Goal: Information Seeking & Learning: Learn about a topic

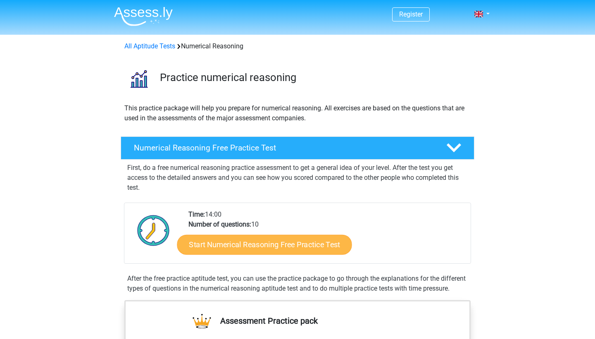
click at [273, 247] on link "Start Numerical Reasoning Free Practice Test" at bounding box center [264, 244] width 175 height 20
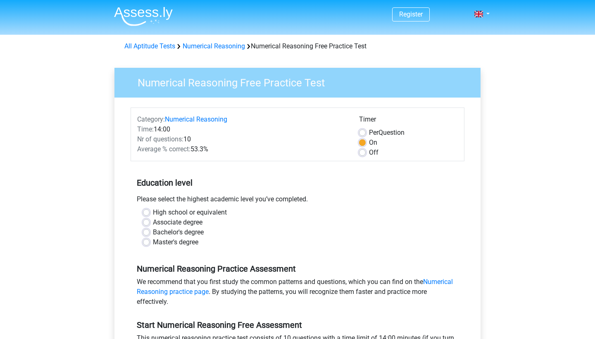
click at [209, 212] on label "High school or equivalent" at bounding box center [190, 213] width 74 height 10
click at [150, 212] on input "High school or equivalent" at bounding box center [146, 212] width 7 height 8
radio input "true"
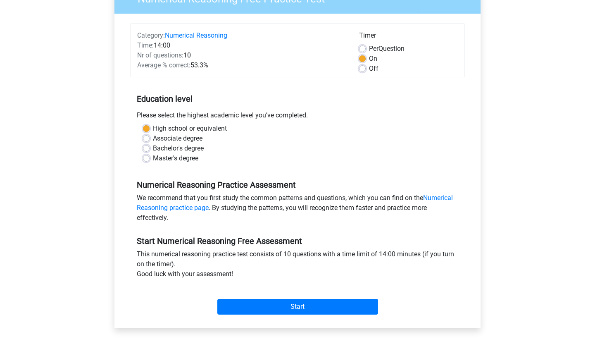
scroll to position [83, 0]
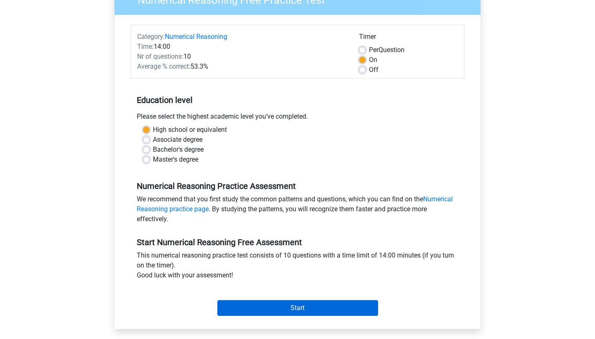
click at [274, 303] on input "Start" at bounding box center [297, 308] width 161 height 16
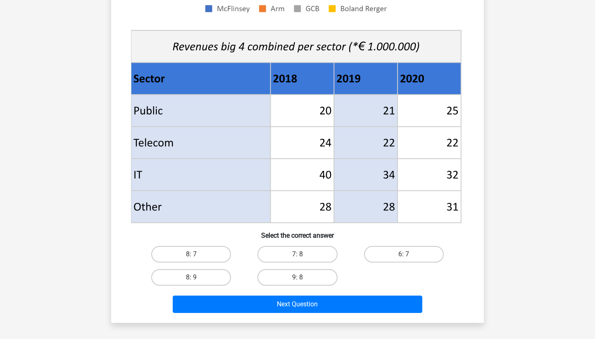
scroll to position [273, 0]
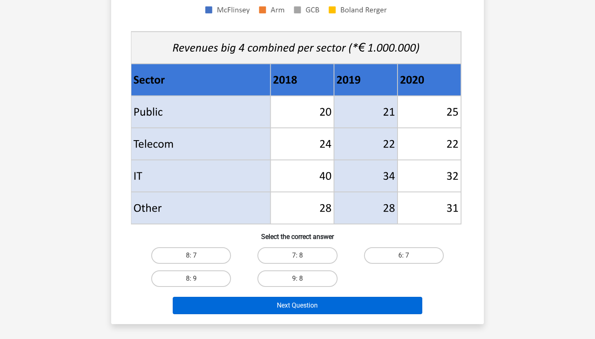
click at [363, 307] on button "Next Question" at bounding box center [298, 305] width 250 height 17
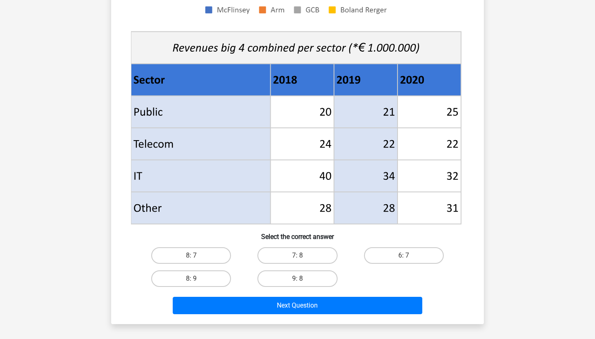
click at [245, 262] on div "7: 8" at bounding box center [297, 255] width 106 height 23
click at [297, 254] on label "7: 8" at bounding box center [298, 255] width 80 height 17
click at [298, 255] on input "7: 8" at bounding box center [300, 257] width 5 height 5
radio input "true"
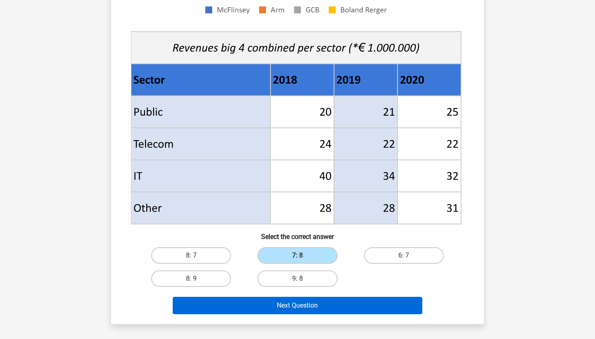
click at [369, 314] on button "Next Question" at bounding box center [298, 305] width 250 height 17
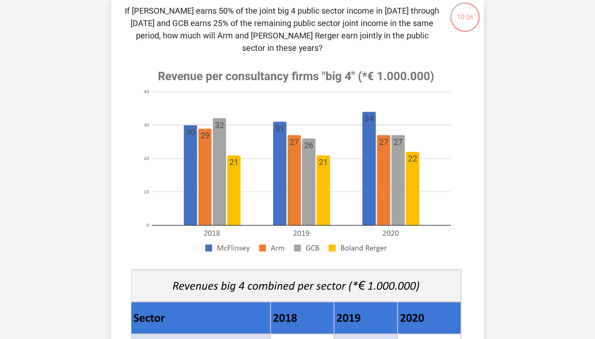
scroll to position [60, 0]
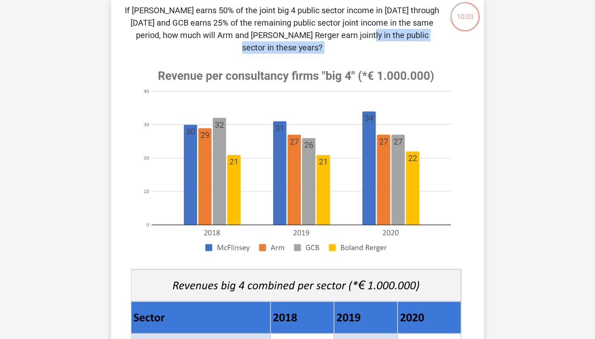
drag, startPoint x: 188, startPoint y: 36, endPoint x: 332, endPoint y: 43, distance: 143.7
click at [332, 44] on div "If McFlinsey earns 50% of the joint big 4 public sector income in 2018 through …" at bounding box center [298, 279] width 366 height 551
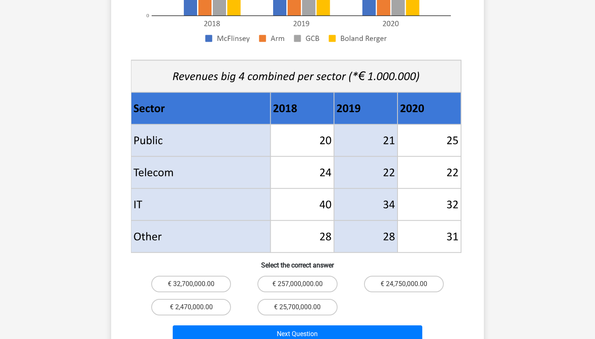
scroll to position [271, 0]
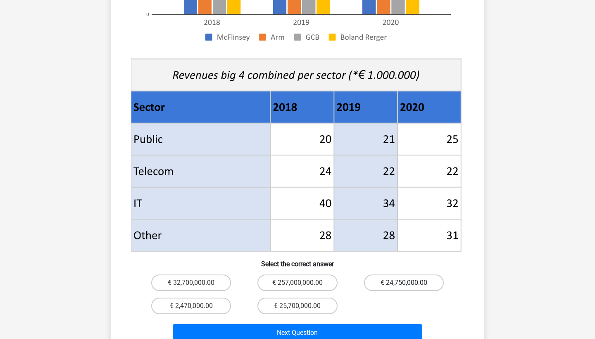
click at [415, 275] on label "€ 24,750,000.00" at bounding box center [404, 283] width 80 height 17
click at [409, 283] on input "€ 24,750,000.00" at bounding box center [406, 285] width 5 height 5
radio input "true"
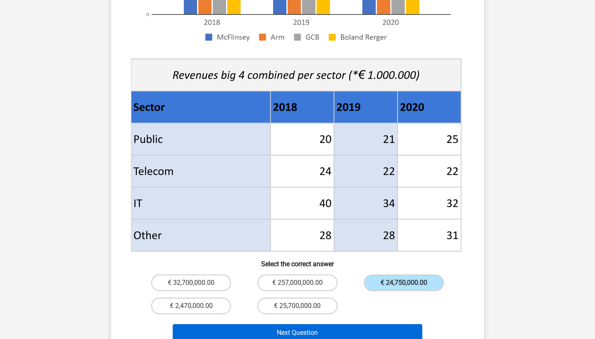
click at [346, 325] on button "Next Question" at bounding box center [298, 332] width 250 height 17
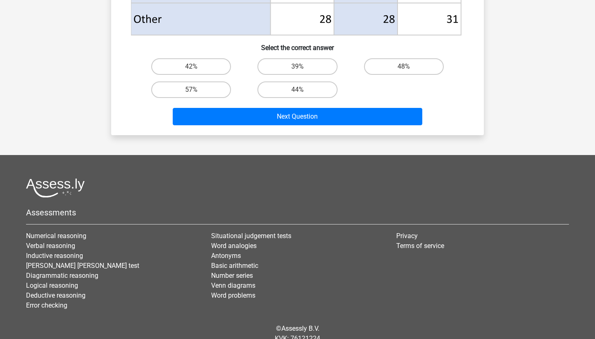
scroll to position [459, 0]
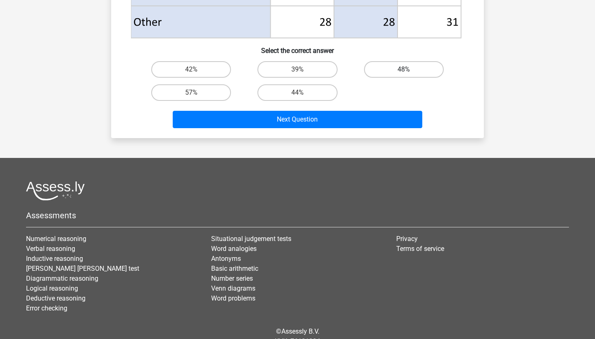
click at [408, 67] on label "48%" at bounding box center [404, 69] width 80 height 17
click at [408, 69] on input "48%" at bounding box center [406, 71] width 5 height 5
radio input "true"
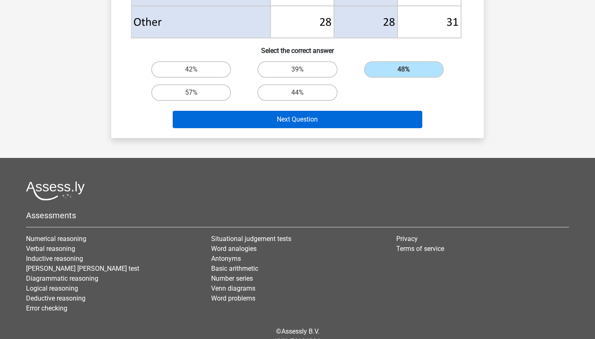
click at [390, 119] on button "Next Question" at bounding box center [298, 119] width 250 height 17
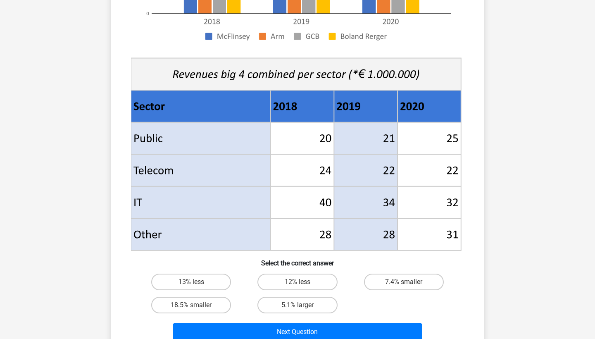
scroll to position [249, 0]
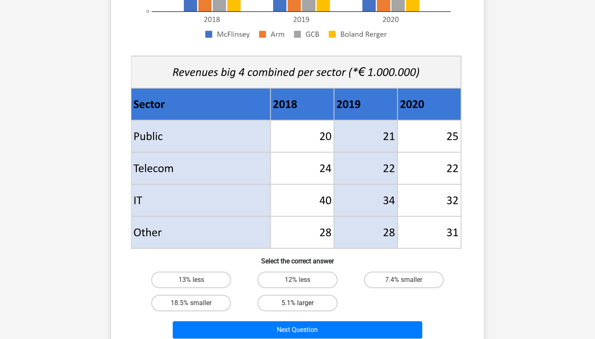
click at [309, 301] on label "5.1% larger" at bounding box center [298, 303] width 80 height 17
click at [303, 303] on input "5.1% larger" at bounding box center [300, 305] width 5 height 5
radio input "true"
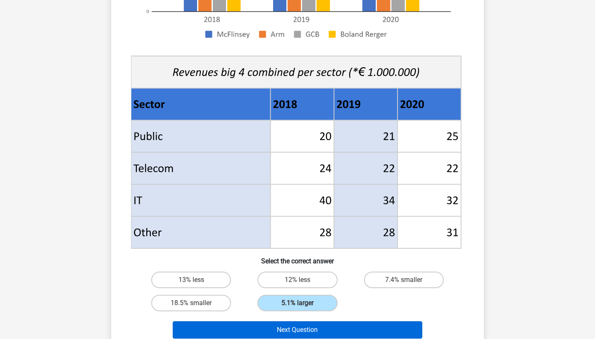
click at [322, 328] on button "Next Question" at bounding box center [298, 329] width 250 height 17
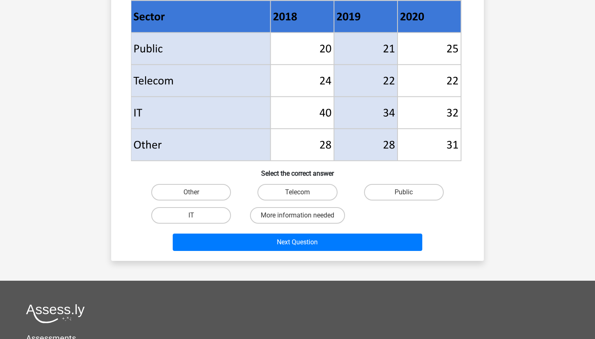
scroll to position [342, 0]
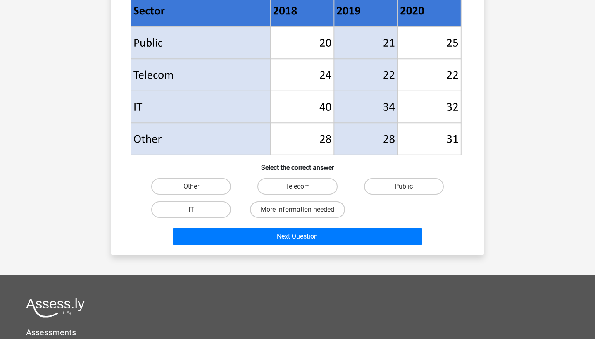
click at [192, 188] on input "Other" at bounding box center [193, 188] width 5 height 5
radio input "true"
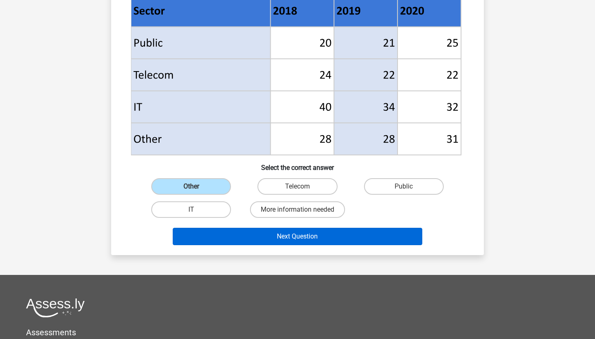
click at [273, 242] on button "Next Question" at bounding box center [298, 236] width 250 height 17
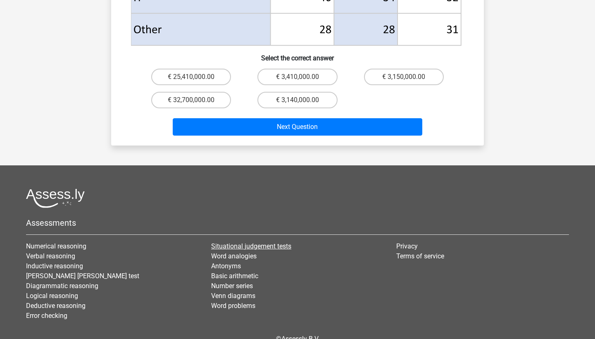
scroll to position [463, 0]
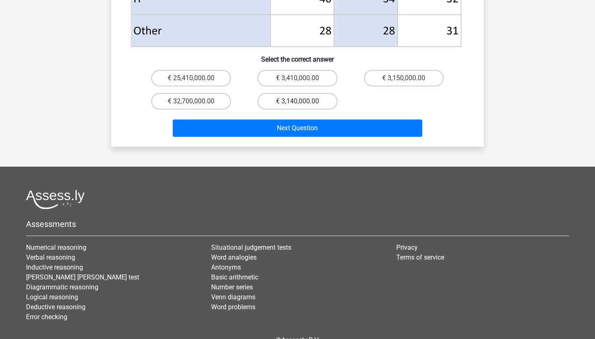
click at [319, 93] on label "€ 3,140,000.00" at bounding box center [298, 101] width 80 height 17
click at [303, 101] on input "€ 3,140,000.00" at bounding box center [300, 103] width 5 height 5
radio input "true"
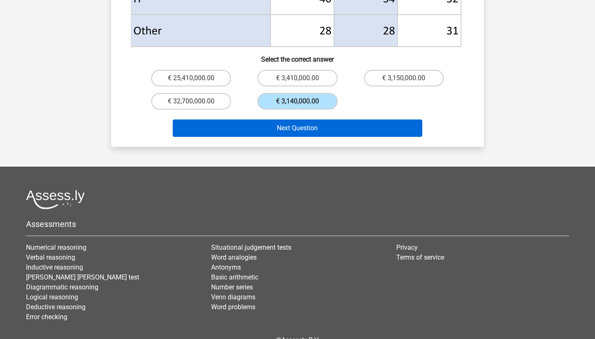
click at [321, 119] on button "Next Question" at bounding box center [298, 127] width 250 height 17
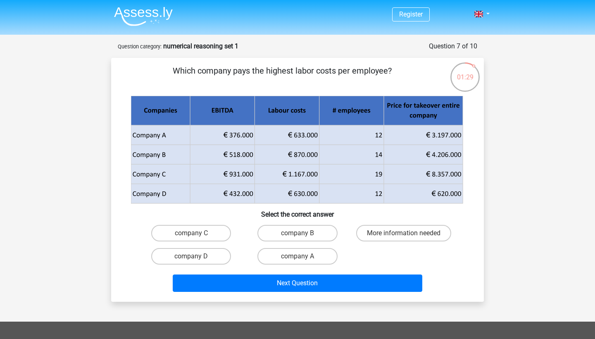
scroll to position [0, 0]
click at [307, 240] on label "company B" at bounding box center [298, 233] width 80 height 17
click at [303, 239] on input "company B" at bounding box center [300, 235] width 5 height 5
radio input "true"
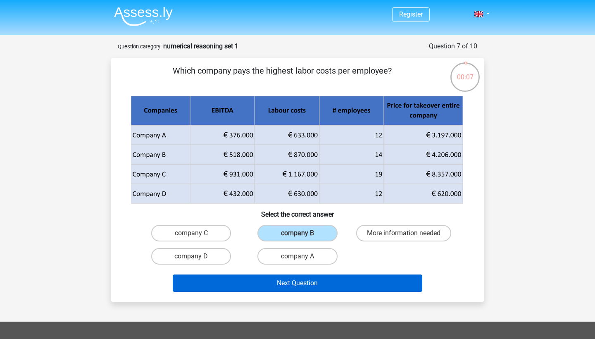
click at [350, 286] on button "Next Question" at bounding box center [298, 283] width 250 height 17
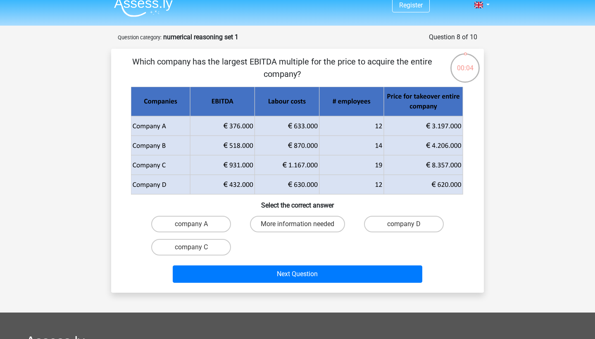
scroll to position [9, 0]
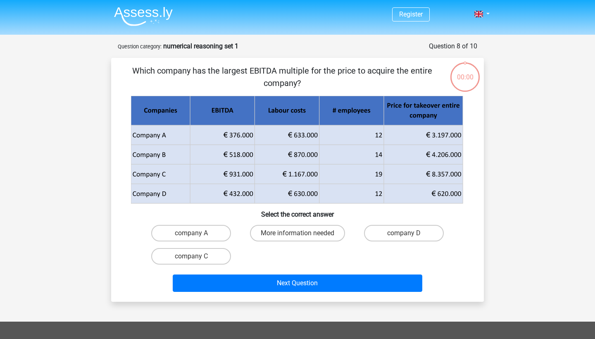
scroll to position [9, 0]
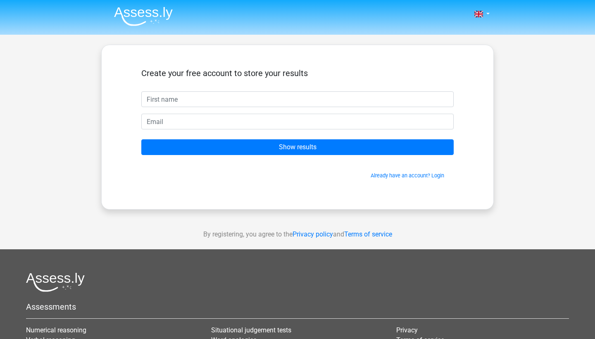
scroll to position [9, 0]
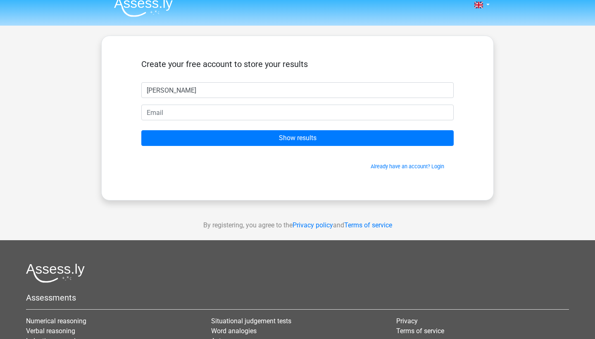
type input "Rosie"
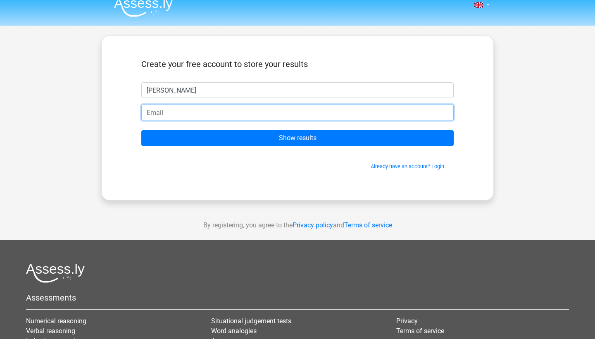
type input "[PERSON_NAME][EMAIL_ADDRESS][PERSON_NAME][DOMAIN_NAME]"
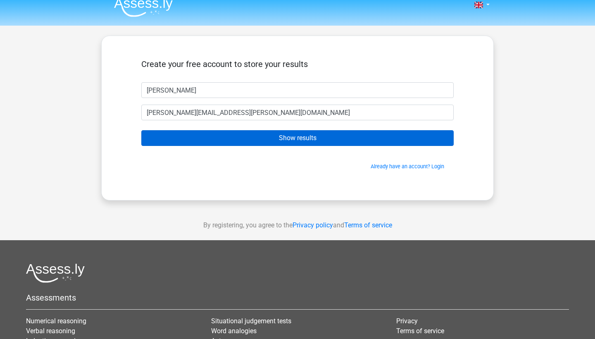
click at [280, 145] on input "Show results" at bounding box center [297, 138] width 313 height 16
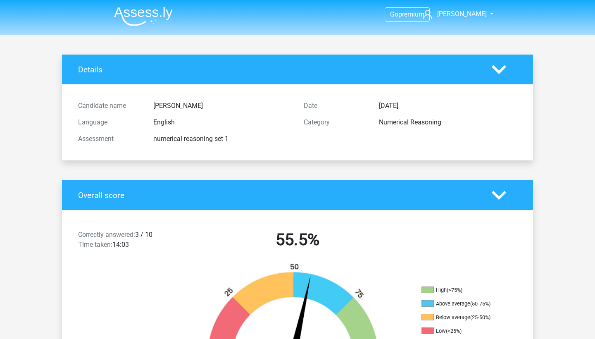
scroll to position [73, 0]
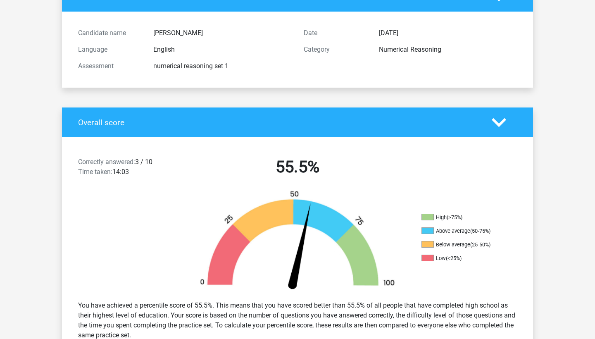
click at [143, 164] on div "Correctly answered: 3 / 10 Time taken: 14:03" at bounding box center [128, 168] width 113 height 23
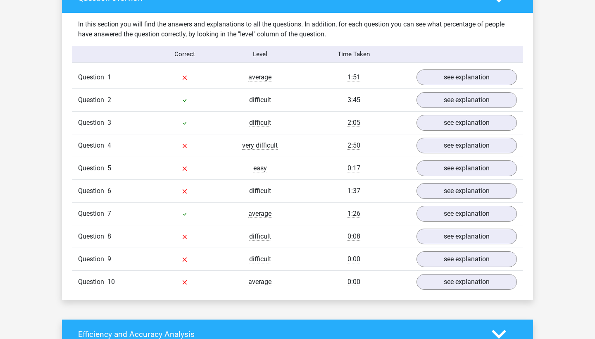
scroll to position [630, 0]
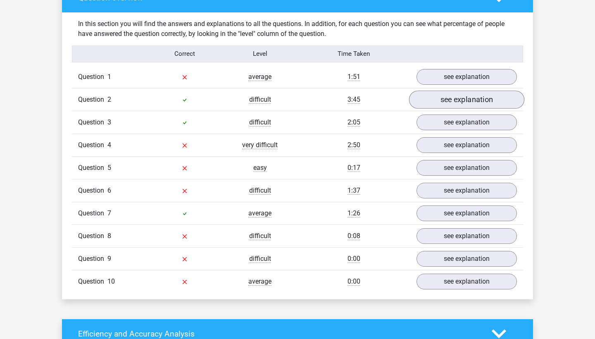
click at [471, 96] on link "see explanation" at bounding box center [466, 100] width 115 height 18
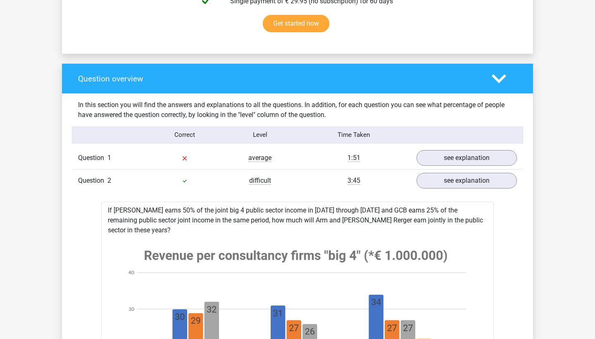
scroll to position [527, 0]
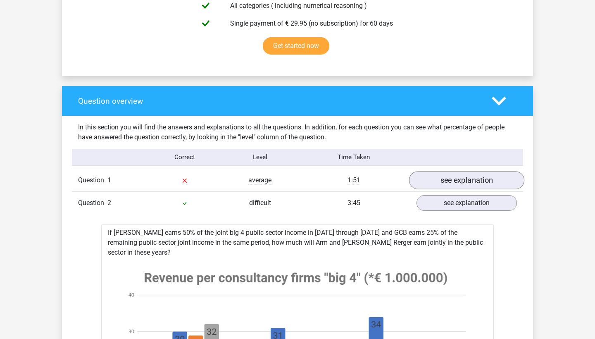
click at [443, 181] on link "see explanation" at bounding box center [466, 180] width 115 height 18
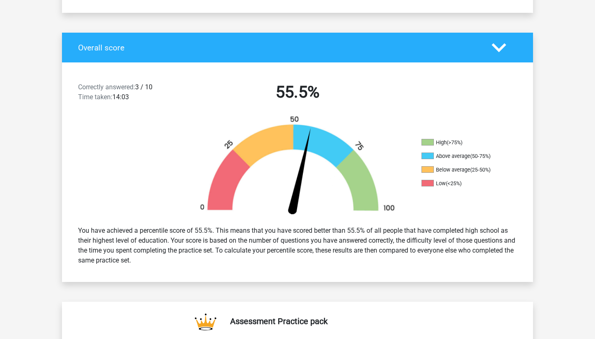
scroll to position [143, 0]
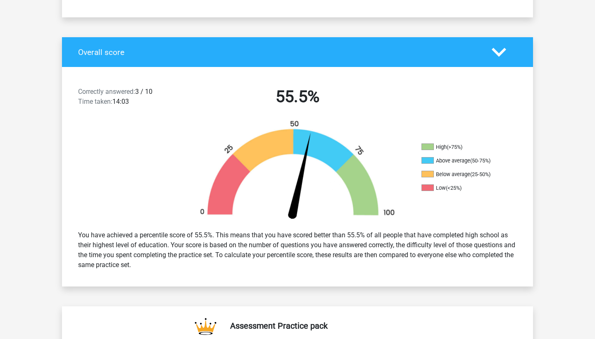
click at [499, 52] on icon at bounding box center [499, 52] width 14 height 14
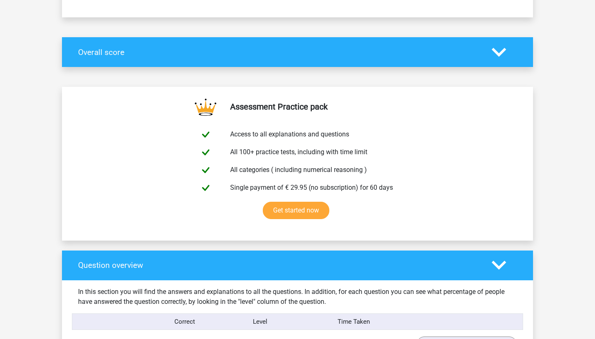
click at [499, 52] on icon at bounding box center [499, 52] width 14 height 14
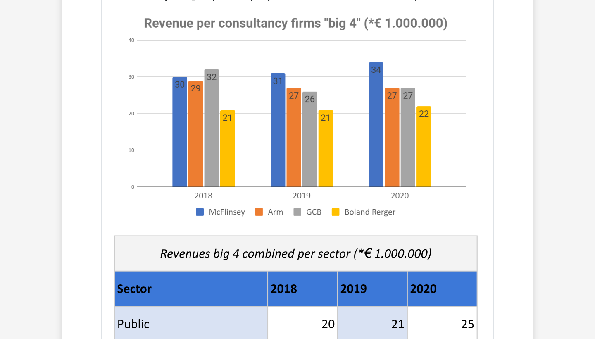
scroll to position [588, 0]
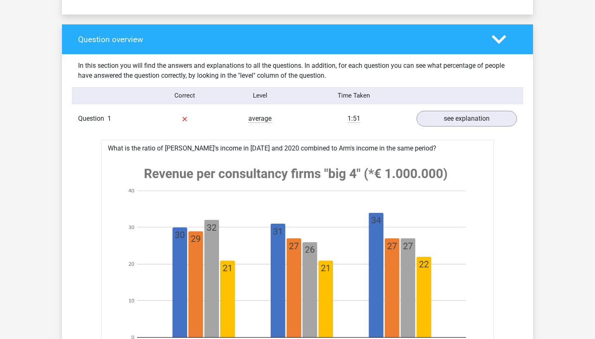
click at [503, 41] on icon at bounding box center [499, 39] width 14 height 14
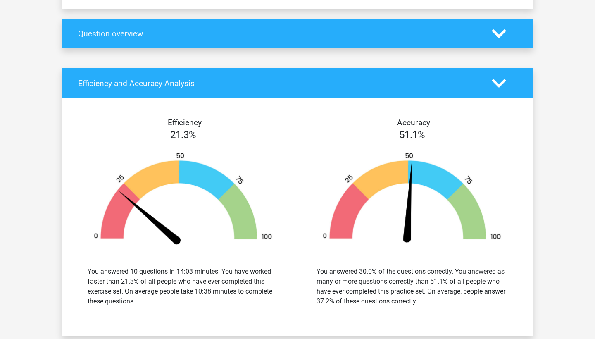
scroll to position [595, 0]
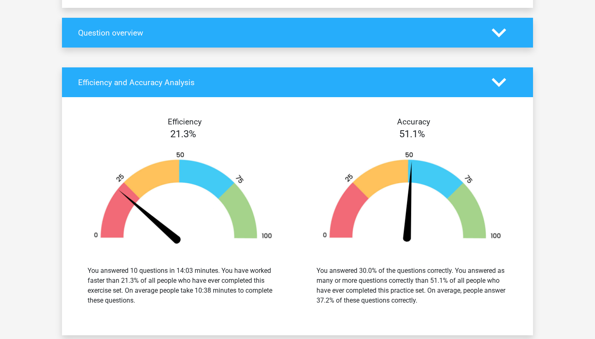
click at [467, 39] on div "Question overview" at bounding box center [297, 33] width 471 height 30
click at [497, 30] on icon at bounding box center [499, 33] width 14 height 14
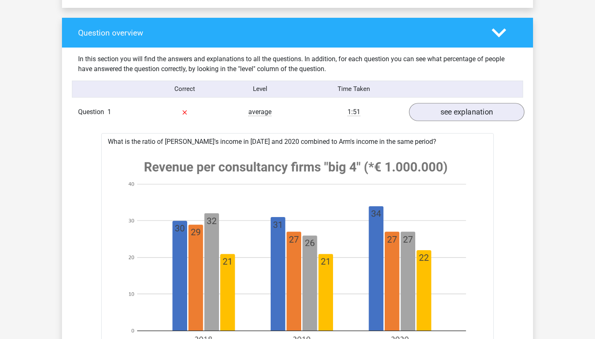
click at [461, 117] on link "see explanation" at bounding box center [466, 112] width 115 height 18
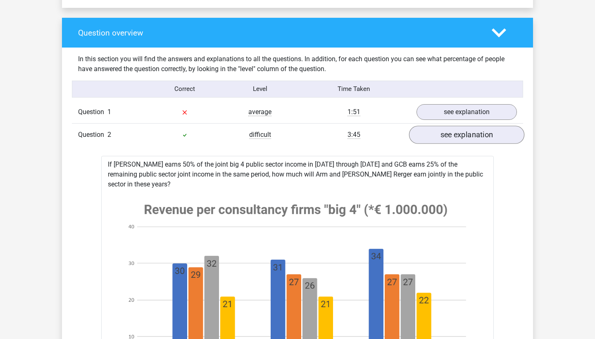
click at [456, 137] on link "see explanation" at bounding box center [466, 135] width 115 height 18
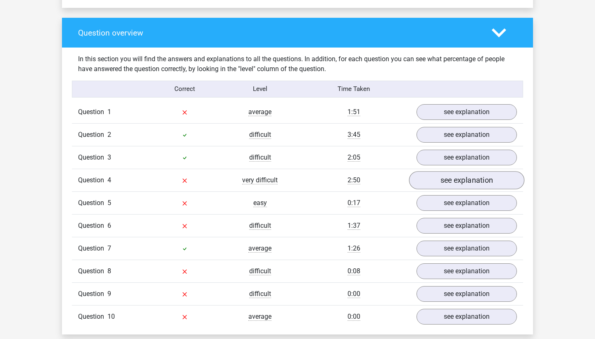
click at [442, 180] on link "see explanation" at bounding box center [466, 180] width 115 height 18
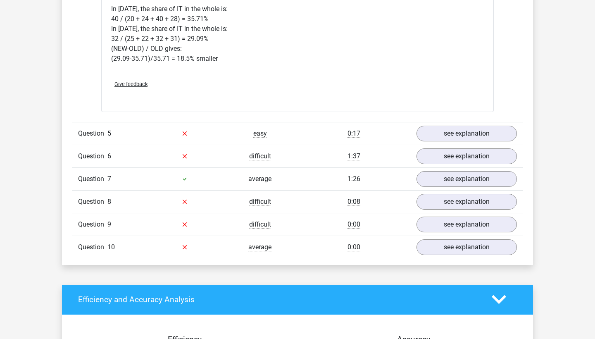
scroll to position [1334, 0]
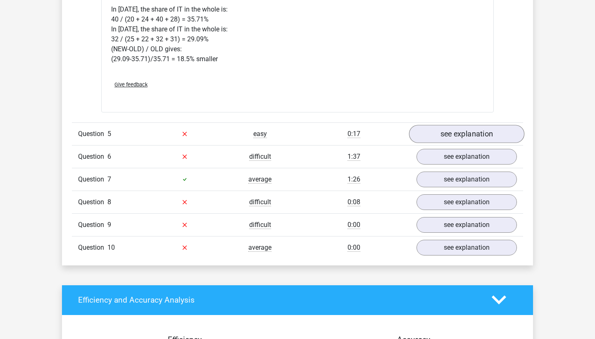
click at [462, 140] on link "see explanation" at bounding box center [466, 134] width 115 height 18
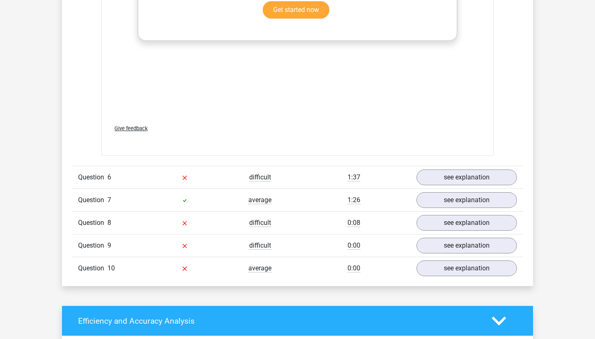
scroll to position [2165, 0]
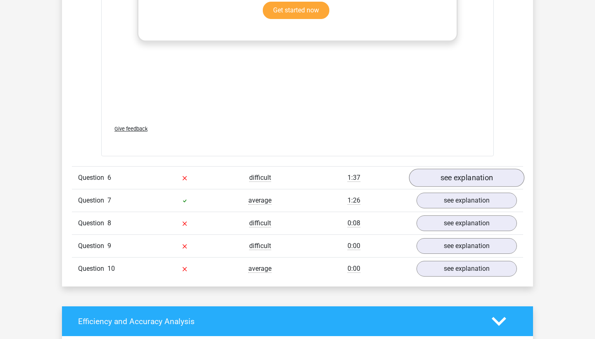
click at [445, 184] on link "see explanation" at bounding box center [466, 178] width 115 height 18
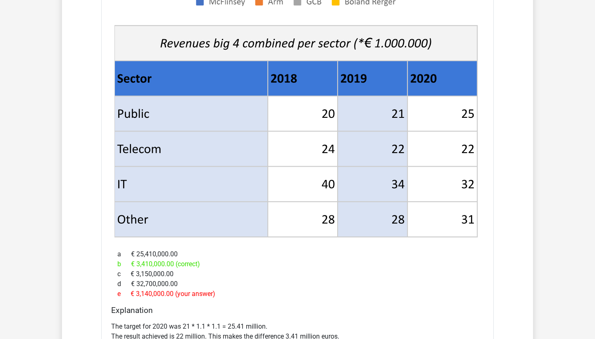
scroll to position [2770, 0]
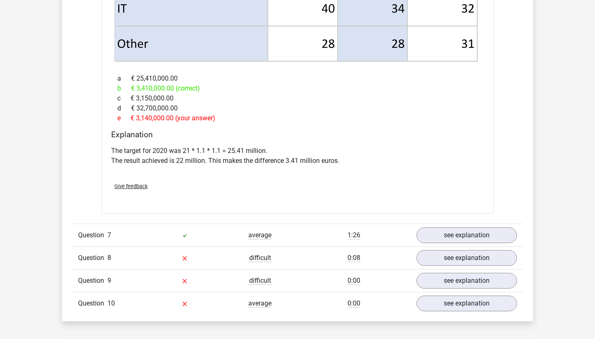
click at [445, 184] on div "Give feedback" at bounding box center [298, 186] width 380 height 21
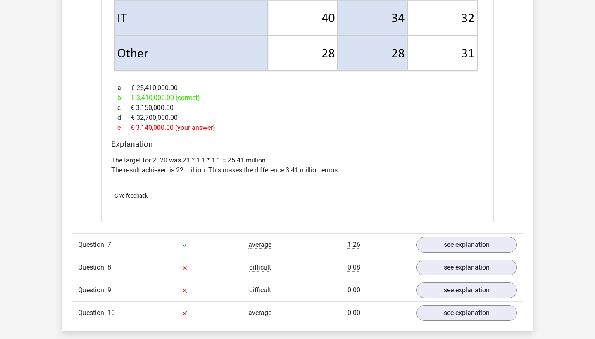
scroll to position [2764, 0]
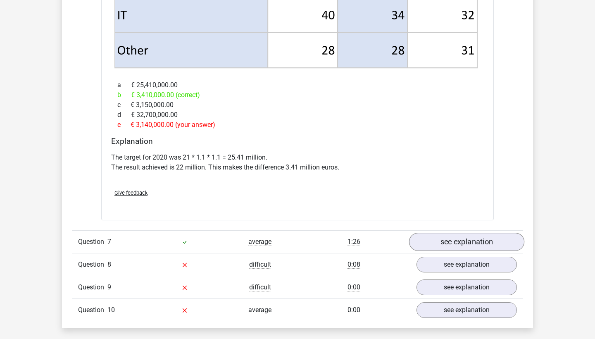
click at [456, 243] on link "see explanation" at bounding box center [466, 242] width 115 height 18
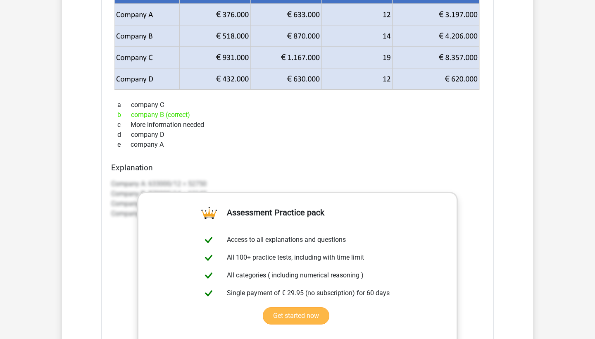
scroll to position [3345, 0]
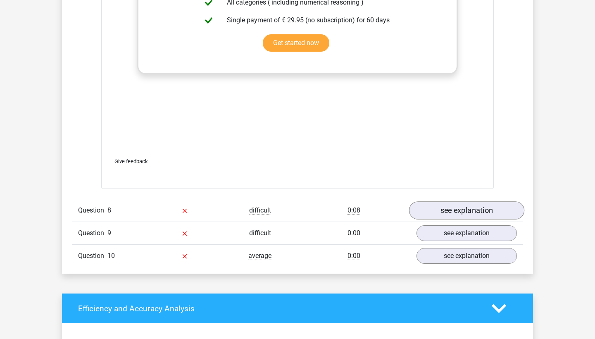
click at [477, 209] on link "see explanation" at bounding box center [466, 210] width 115 height 18
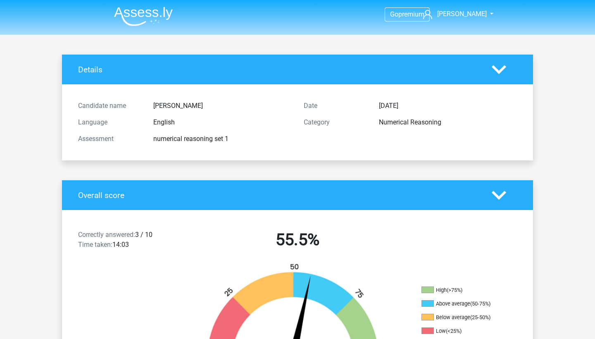
scroll to position [0, 0]
click at [499, 69] on icon at bounding box center [499, 69] width 14 height 14
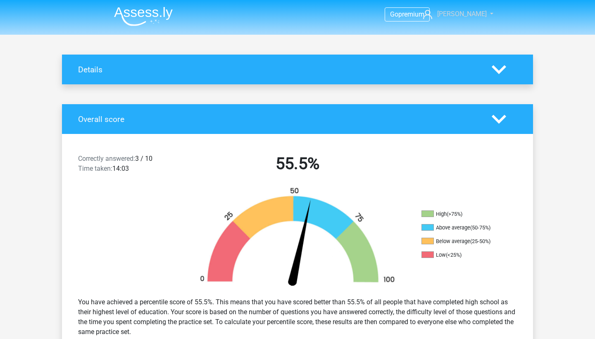
click at [465, 16] on span "[PERSON_NAME]" at bounding box center [462, 14] width 50 height 8
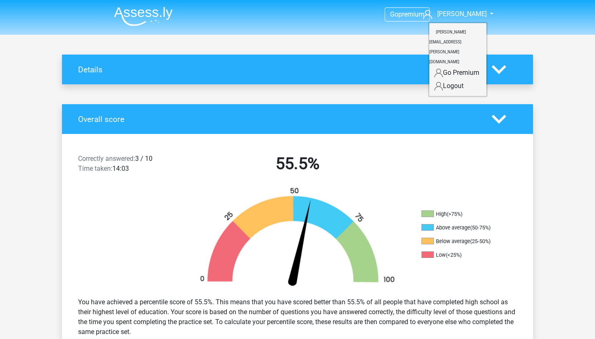
click at [556, 20] on header "Go premium Rosie rosie.tippins@icloud.com" at bounding box center [297, 17] width 595 height 35
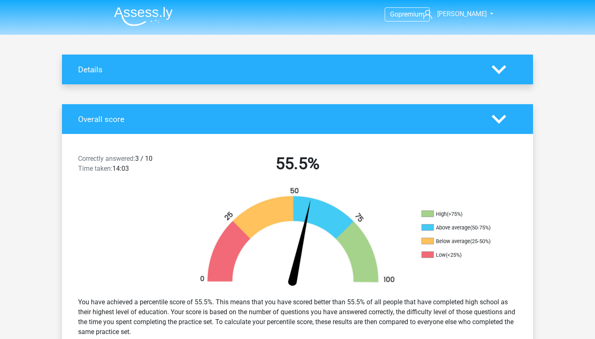
click at [155, 15] on img at bounding box center [143, 16] width 59 height 19
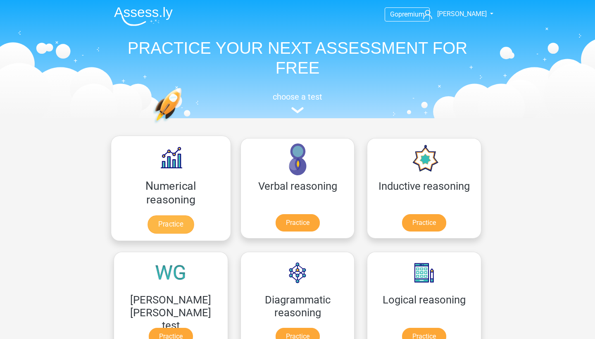
click at [161, 226] on link "Practice" at bounding box center [171, 224] width 46 height 18
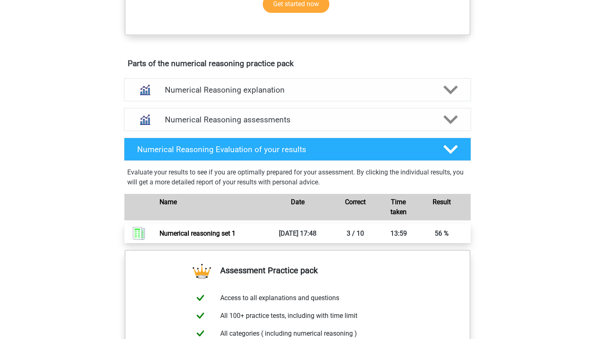
scroll to position [418, 0]
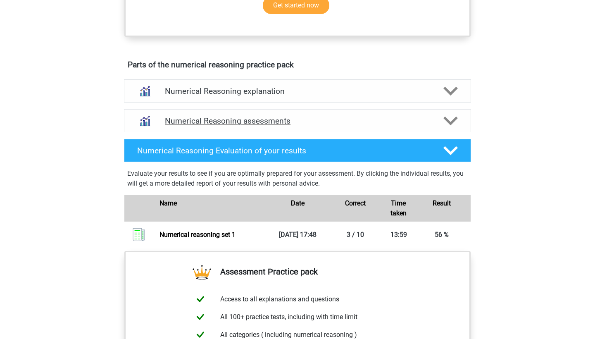
click at [340, 126] on h4 "Numerical Reasoning assessments" at bounding box center [297, 121] width 265 height 10
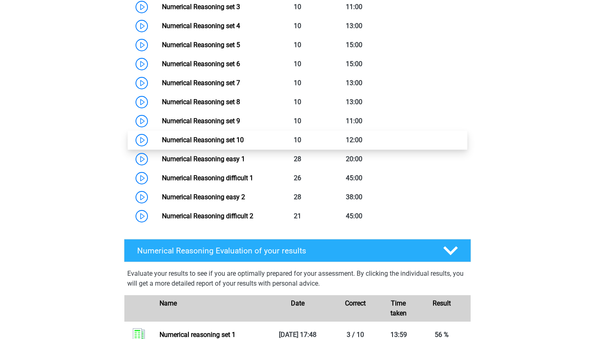
scroll to position [647, 0]
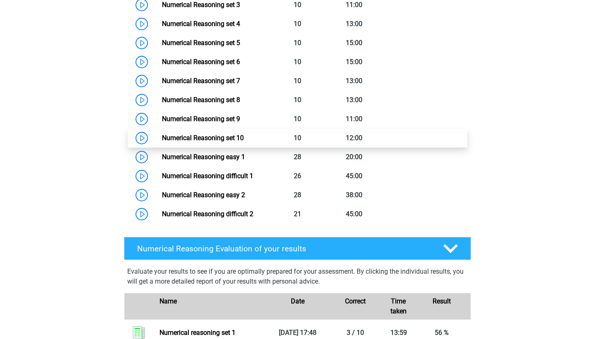
click at [162, 142] on link "Numerical Reasoning set 10" at bounding box center [203, 138] width 82 height 8
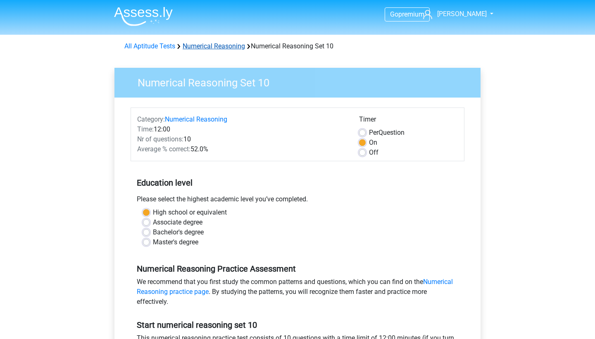
click at [205, 48] on link "Numerical Reasoning" at bounding box center [214, 46] width 62 height 8
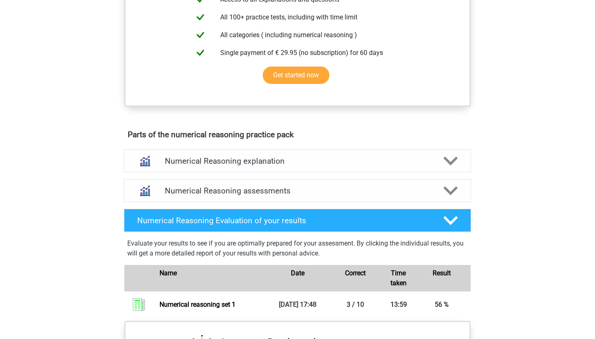
scroll to position [348, 0]
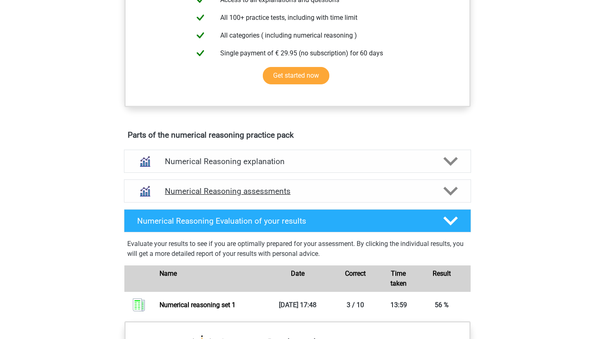
click at [335, 196] on h4 "Numerical Reasoning assessments" at bounding box center [297, 191] width 265 height 10
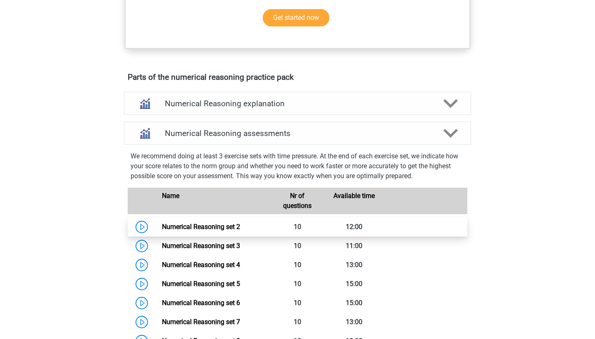
scroll to position [414, 0]
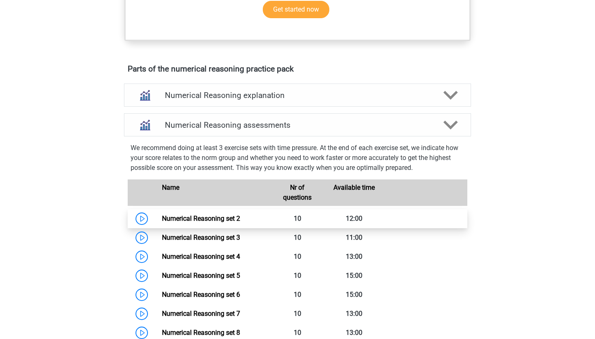
click at [162, 222] on link "Numerical Reasoning set 2" at bounding box center [201, 219] width 78 height 8
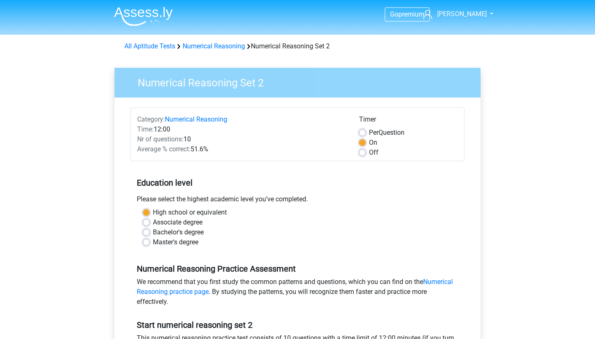
scroll to position [91, 0]
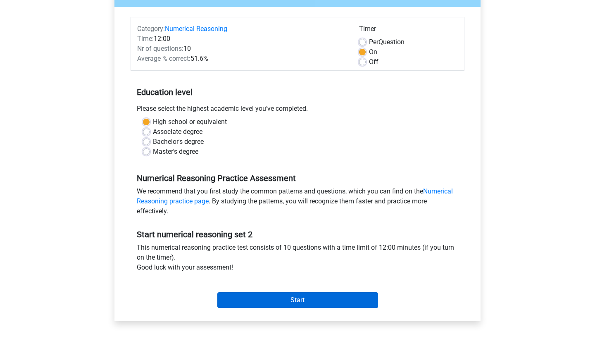
click at [334, 301] on input "Start" at bounding box center [297, 300] width 161 height 16
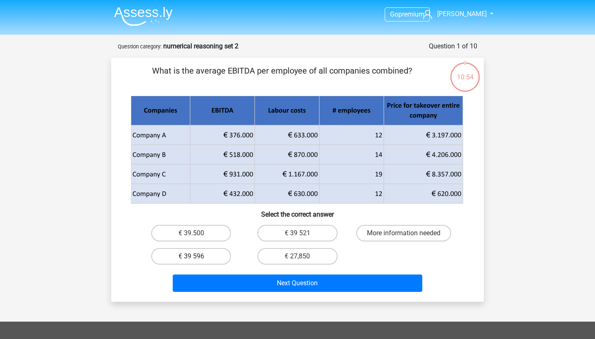
click at [196, 254] on label "€ 39 596" at bounding box center [191, 256] width 80 height 17
click at [196, 256] on input "€ 39 596" at bounding box center [193, 258] width 5 height 5
radio input "true"
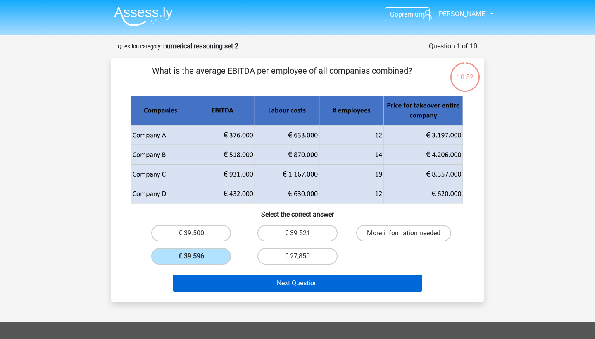
click at [284, 284] on button "Next Question" at bounding box center [298, 283] width 250 height 17
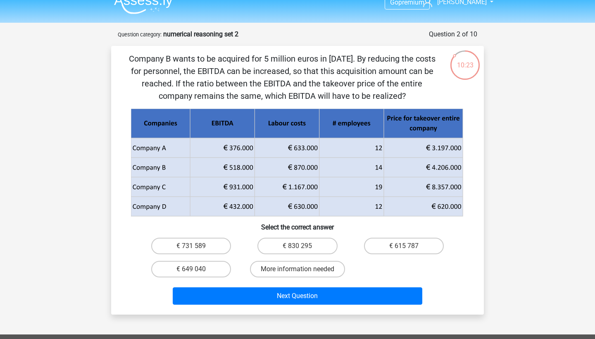
scroll to position [12, 0]
drag, startPoint x: 193, startPoint y: 69, endPoint x: 285, endPoint y: 69, distance: 91.8
click at [285, 70] on p "Company B wants to be acquired for 5 million euros in [DATE]. By reducing the c…" at bounding box center [281, 78] width 315 height 50
drag, startPoint x: 306, startPoint y: 72, endPoint x: 334, endPoint y: 90, distance: 32.6
click at [334, 90] on p "Company B wants to be acquired for 5 million euros in [DATE]. By reducing the c…" at bounding box center [281, 78] width 315 height 50
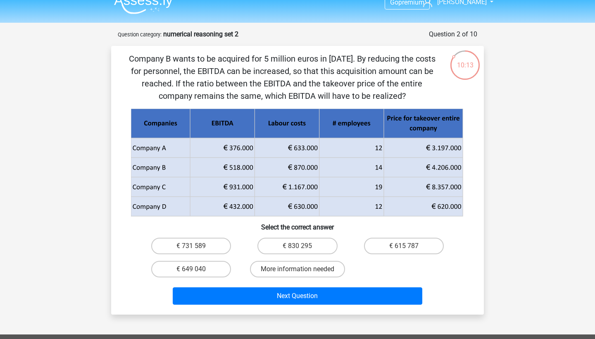
click at [394, 95] on p "Company B wants to be acquired for 5 million euros in [DATE]. By reducing the c…" at bounding box center [281, 78] width 315 height 50
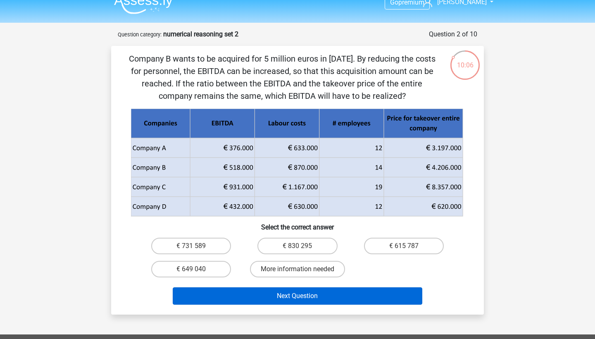
click at [392, 299] on button "Next Question" at bounding box center [298, 295] width 250 height 17
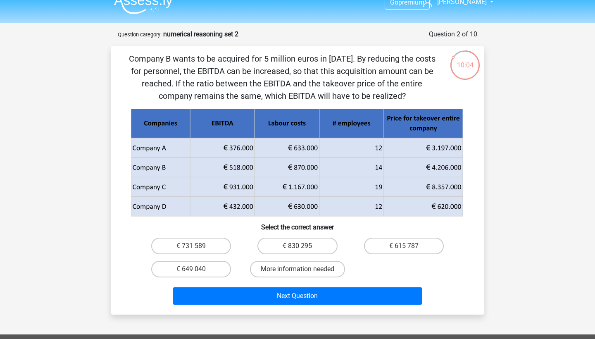
click at [309, 243] on label "€ 830 295" at bounding box center [298, 246] width 80 height 17
click at [303, 246] on input "€ 830 295" at bounding box center [300, 248] width 5 height 5
radio input "true"
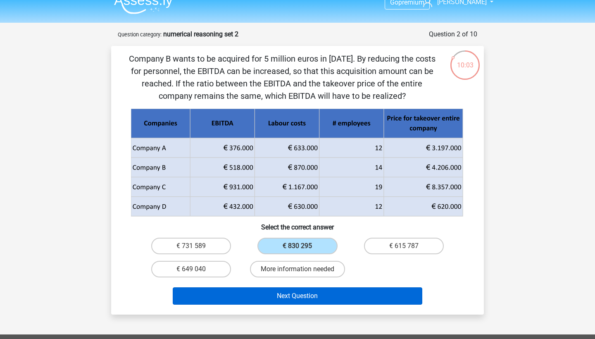
click at [348, 294] on button "Next Question" at bounding box center [298, 295] width 250 height 17
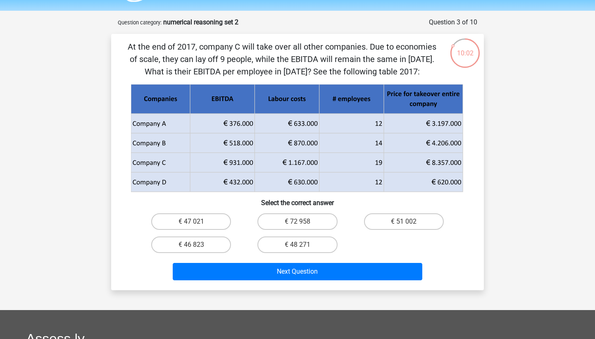
scroll to position [25, 0]
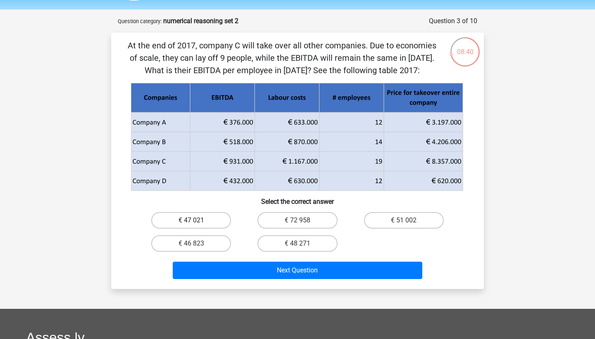
click at [202, 224] on label "€ 47 021" at bounding box center [191, 220] width 80 height 17
click at [197, 224] on input "€ 47 021" at bounding box center [193, 222] width 5 height 5
radio input "true"
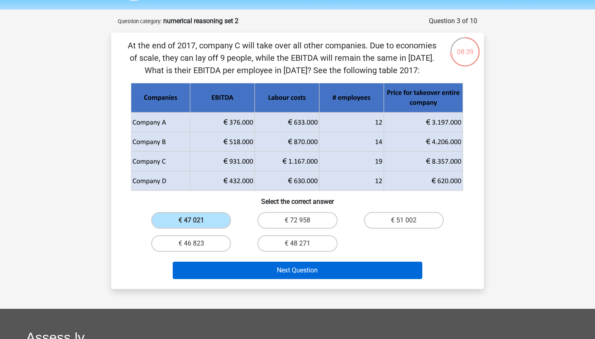
click at [317, 278] on button "Next Question" at bounding box center [298, 270] width 250 height 17
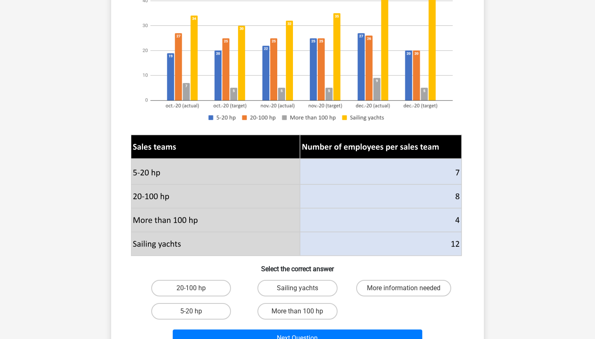
scroll to position [166, 0]
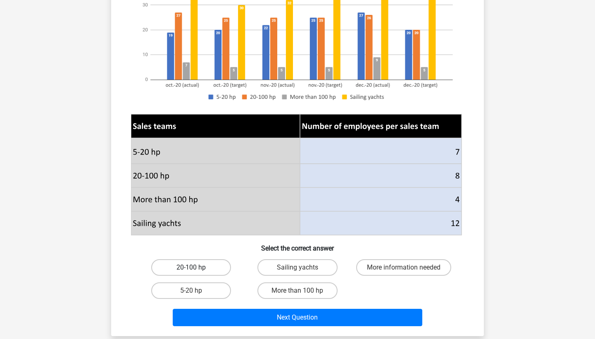
click at [213, 270] on label "20-100 hp" at bounding box center [191, 267] width 80 height 17
click at [197, 270] on input "20-100 hp" at bounding box center [193, 269] width 5 height 5
radio input "true"
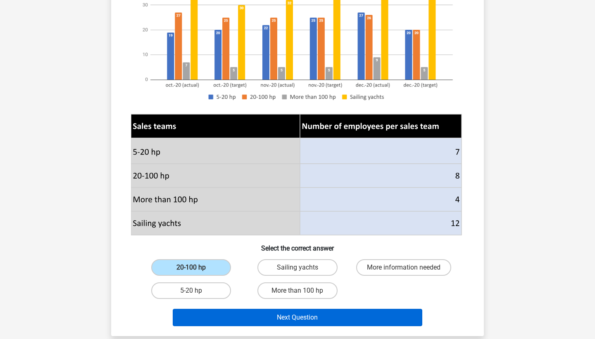
click at [341, 314] on button "Next Question" at bounding box center [298, 317] width 250 height 17
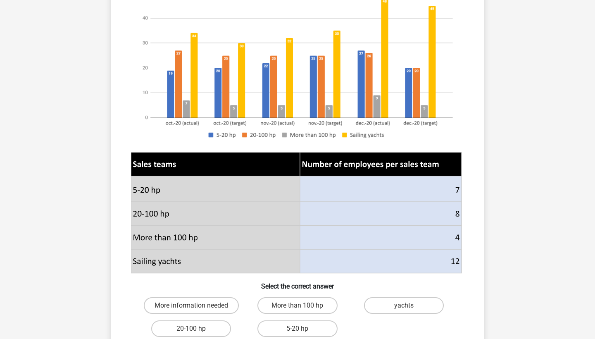
scroll to position [198, 0]
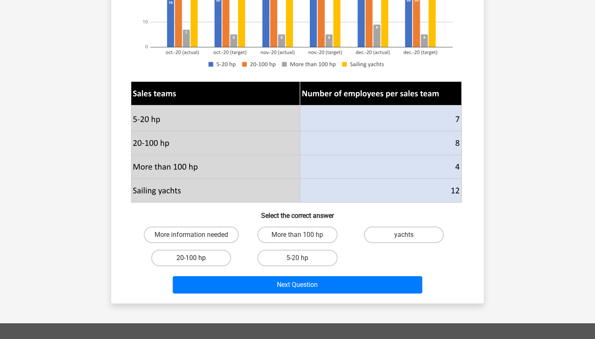
click at [189, 257] on label "20-100 hp" at bounding box center [191, 258] width 80 height 17
click at [191, 258] on input "20-100 hp" at bounding box center [193, 260] width 5 height 5
radio input "true"
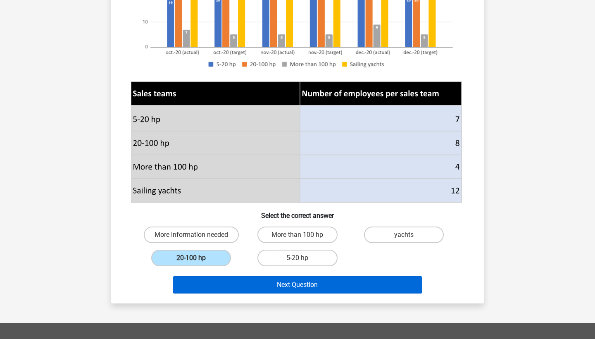
click at [234, 279] on button "Next Question" at bounding box center [298, 284] width 250 height 17
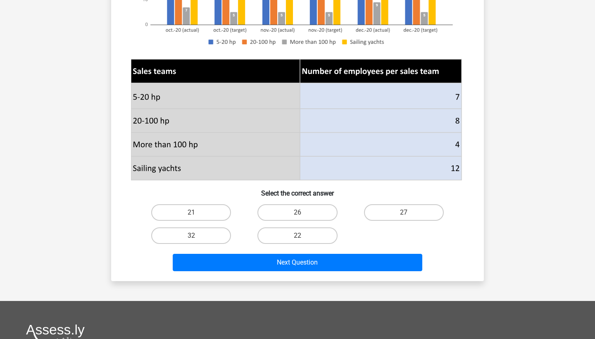
scroll to position [220, 0]
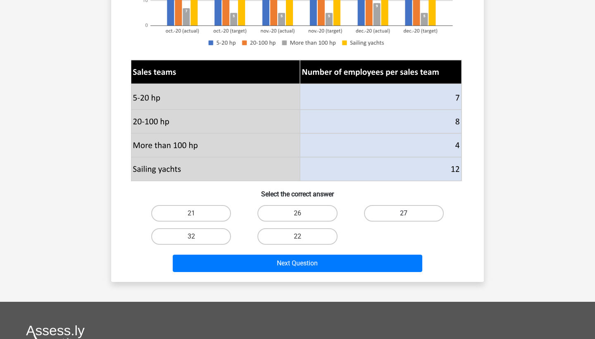
click at [399, 212] on label "27" at bounding box center [404, 213] width 80 height 17
click at [404, 213] on input "27" at bounding box center [406, 215] width 5 height 5
radio input "true"
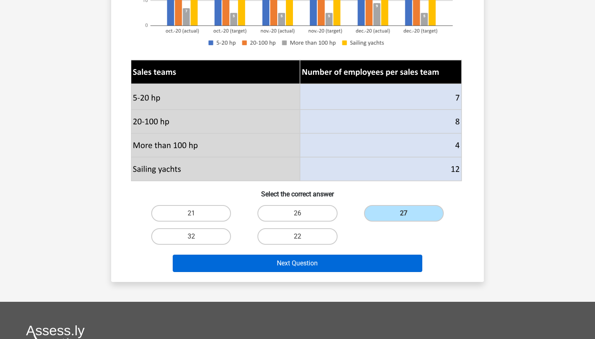
click at [389, 270] on button "Next Question" at bounding box center [298, 263] width 250 height 17
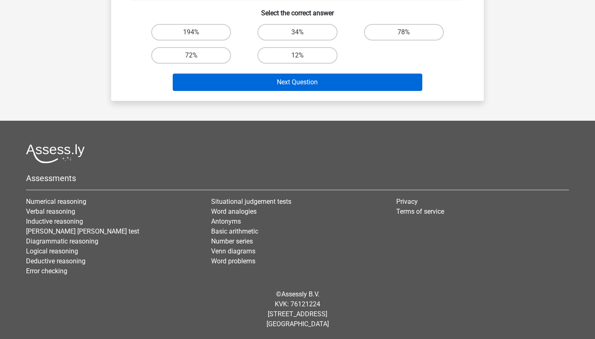
scroll to position [425, 0]
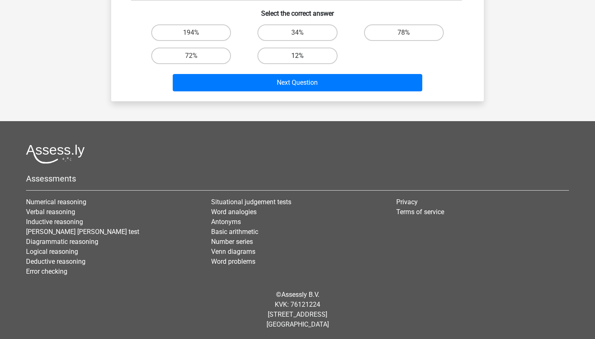
click at [301, 54] on label "12%" at bounding box center [298, 56] width 80 height 17
click at [301, 56] on input "12%" at bounding box center [300, 58] width 5 height 5
radio input "true"
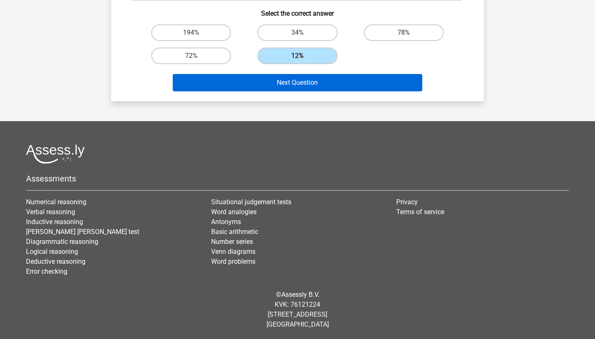
click at [329, 83] on button "Next Question" at bounding box center [298, 82] width 250 height 17
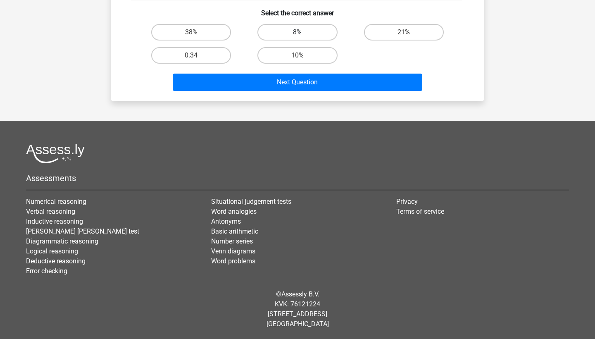
scroll to position [438, 0]
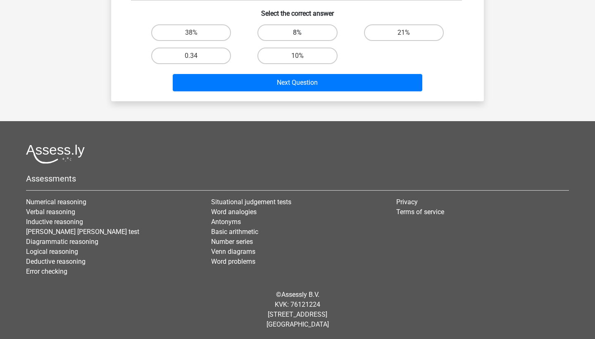
click at [294, 40] on label "8%" at bounding box center [298, 32] width 80 height 17
click at [298, 38] on input "8%" at bounding box center [300, 35] width 5 height 5
radio input "true"
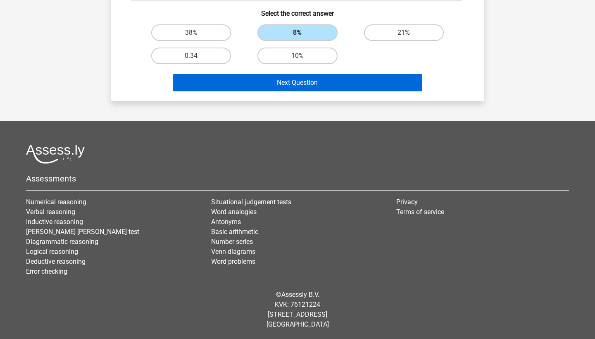
click at [310, 83] on button "Next Question" at bounding box center [298, 82] width 250 height 17
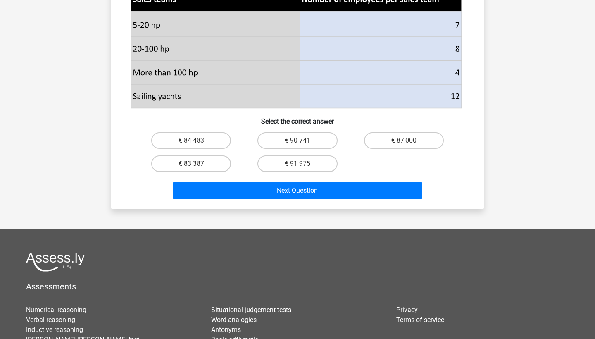
scroll to position [382, 0]
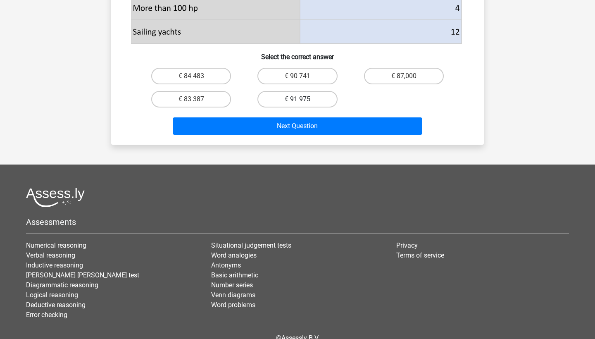
click at [297, 107] on label "€ 91 975" at bounding box center [298, 99] width 80 height 17
click at [298, 105] on input "€ 91 975" at bounding box center [300, 101] width 5 height 5
radio input "true"
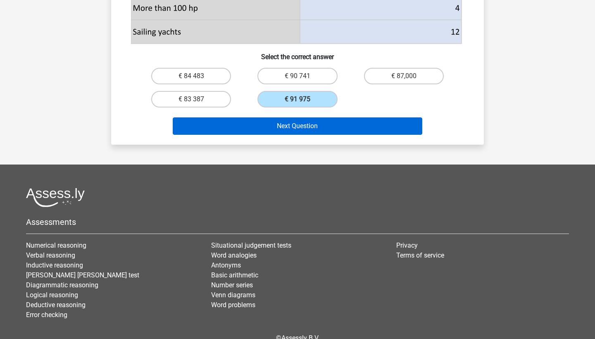
click at [308, 135] on button "Next Question" at bounding box center [298, 125] width 250 height 17
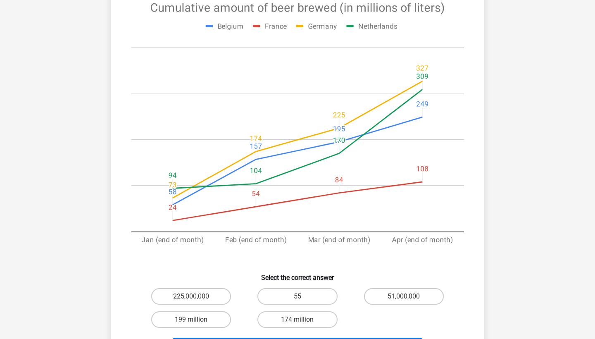
scroll to position [156, 0]
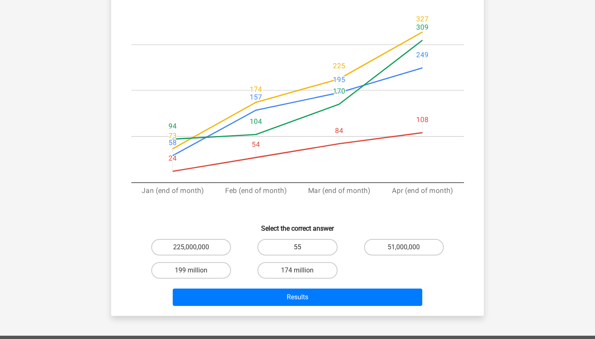
click at [292, 242] on label "55" at bounding box center [298, 247] width 80 height 17
click at [298, 247] on input "55" at bounding box center [300, 249] width 5 height 5
radio input "true"
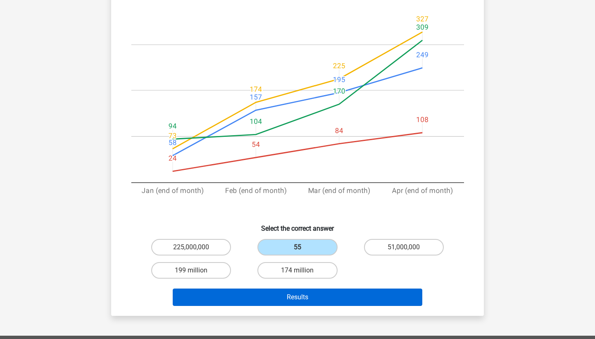
click at [317, 294] on button "Results" at bounding box center [298, 297] width 250 height 17
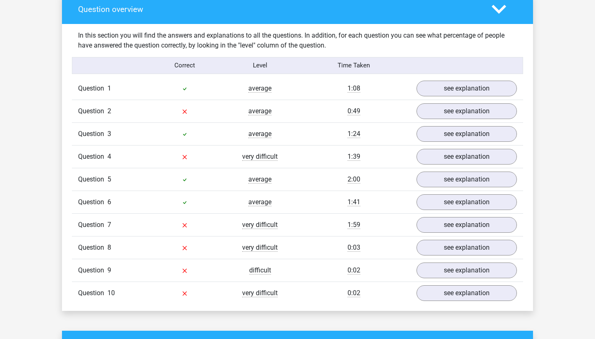
scroll to position [618, 0]
click at [444, 86] on link "see explanation" at bounding box center [466, 88] width 115 height 18
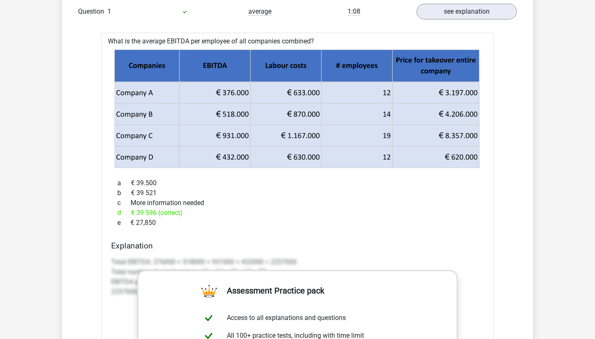
scroll to position [694, 0]
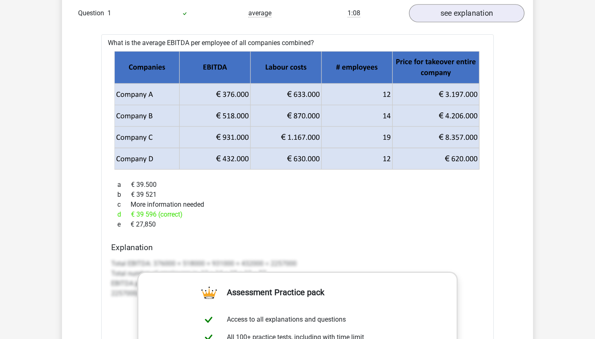
click at [482, 12] on link "see explanation" at bounding box center [466, 13] width 115 height 18
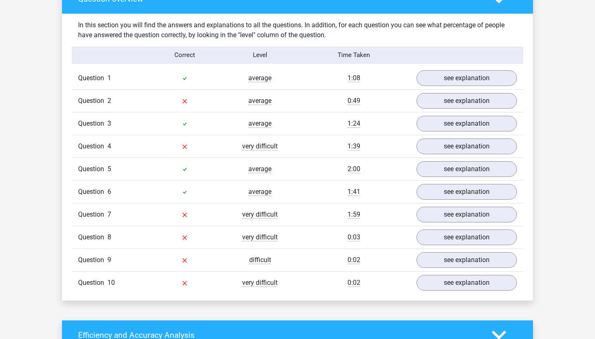
scroll to position [615, 0]
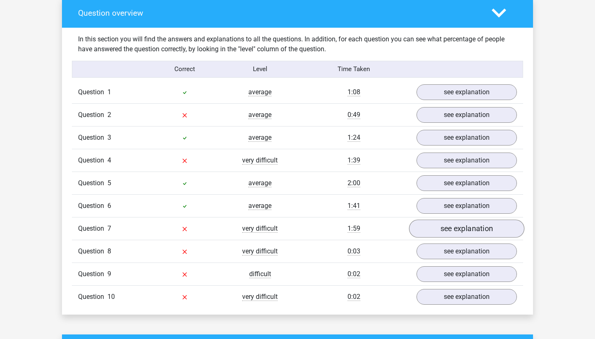
click at [462, 231] on link "see explanation" at bounding box center [466, 229] width 115 height 18
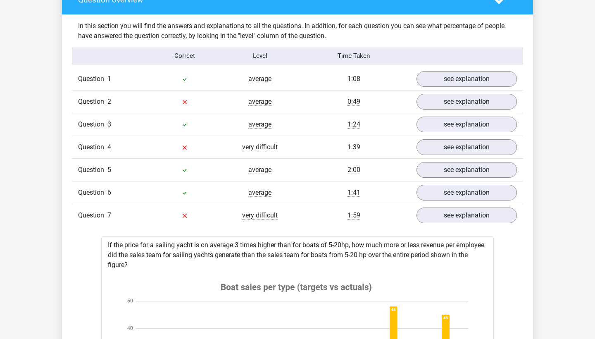
scroll to position [625, 0]
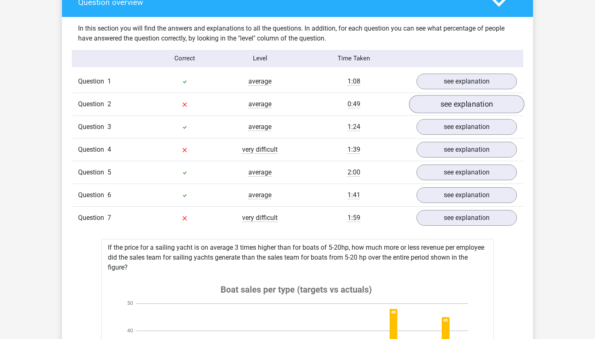
click at [480, 106] on link "see explanation" at bounding box center [466, 104] width 115 height 18
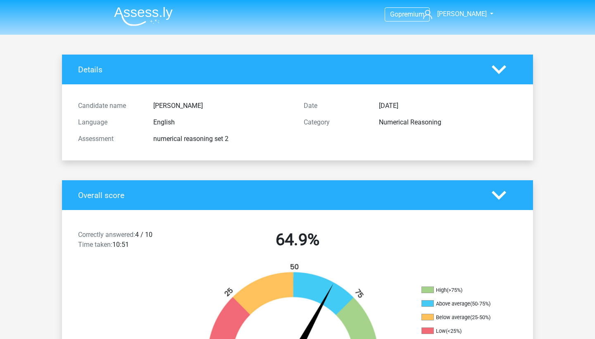
scroll to position [0, 0]
click at [503, 65] on icon at bounding box center [499, 69] width 14 height 14
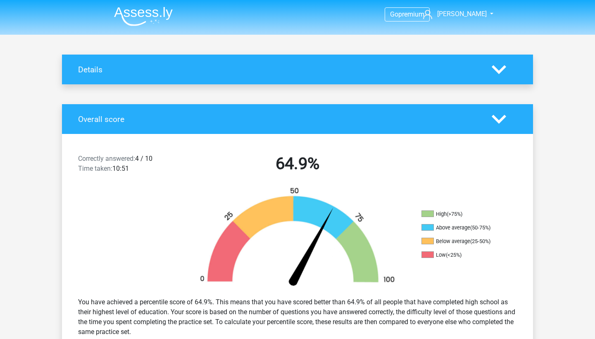
click at [455, 74] on h4 "Details" at bounding box center [278, 70] width 401 height 10
click at [499, 69] on icon at bounding box center [499, 69] width 14 height 14
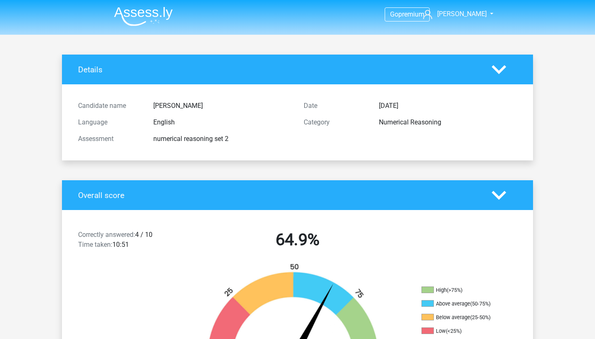
click at [499, 69] on icon at bounding box center [499, 69] width 14 height 14
